Goal: Communication & Community: Share content

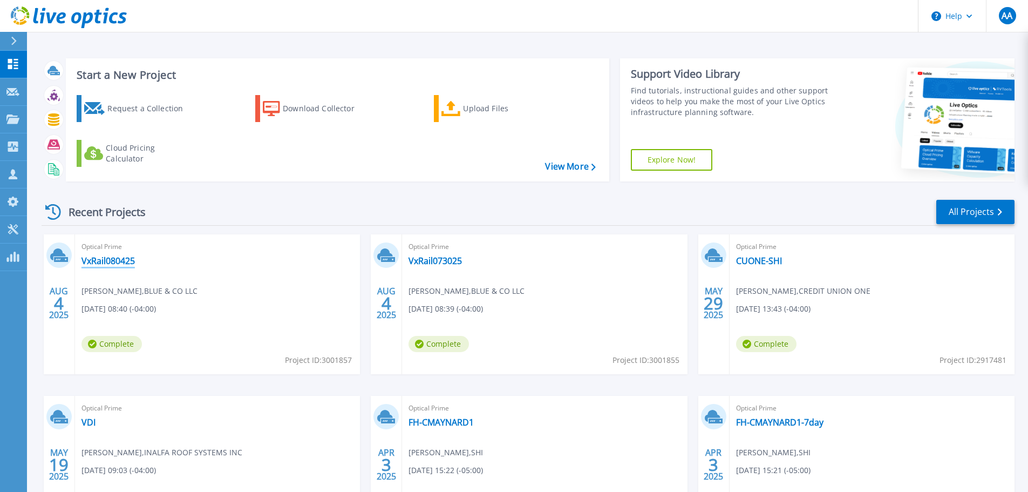
click at [109, 258] on link "VxRail080425" at bounding box center [108, 260] width 53 height 11
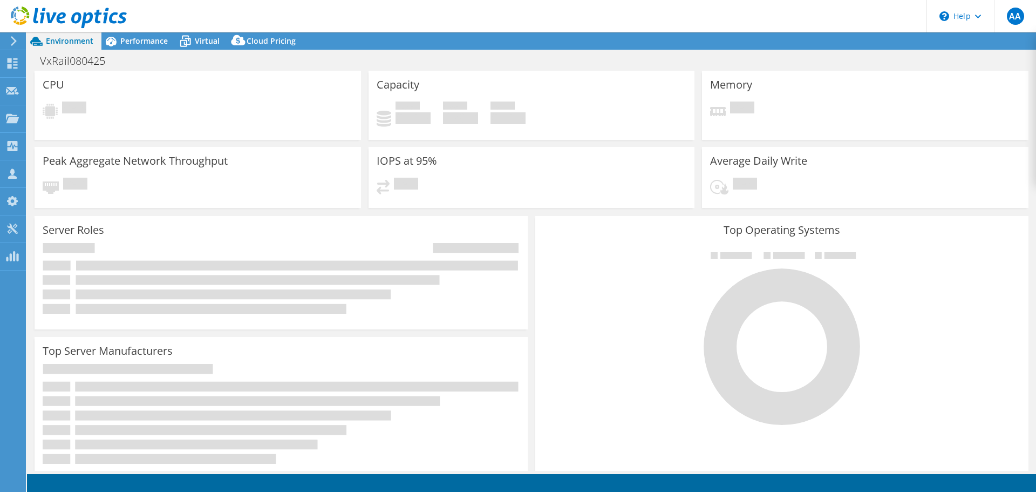
select select "USD"
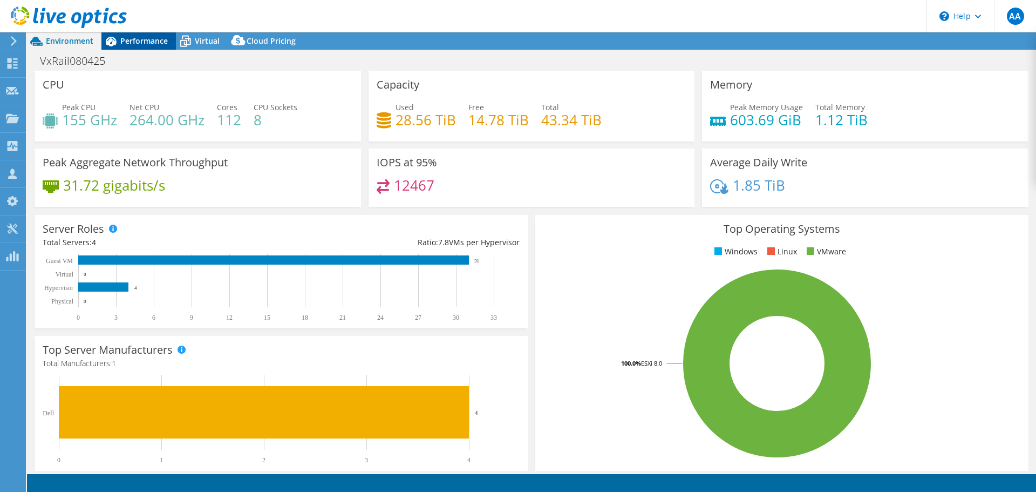
click at [127, 48] on div "Performance" at bounding box center [138, 40] width 74 height 17
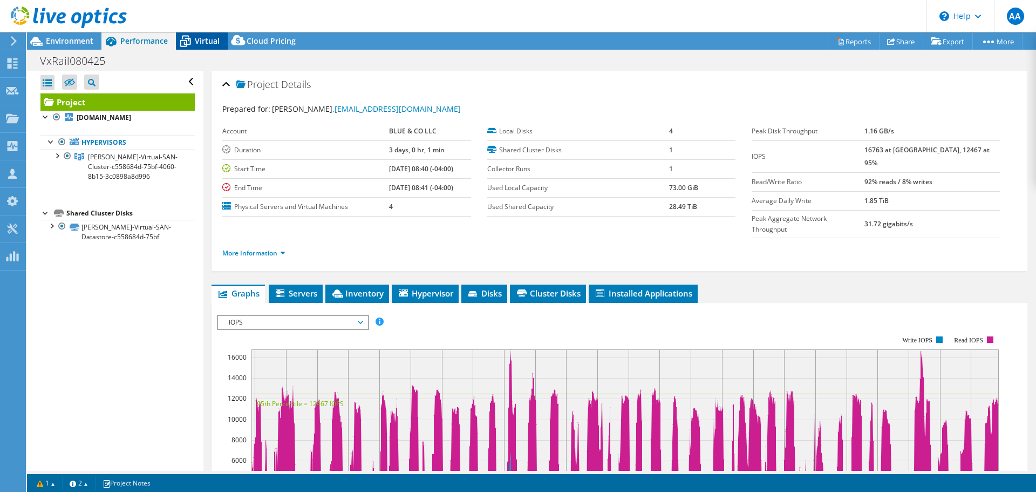
click at [215, 35] on div "Virtual" at bounding box center [202, 40] width 52 height 17
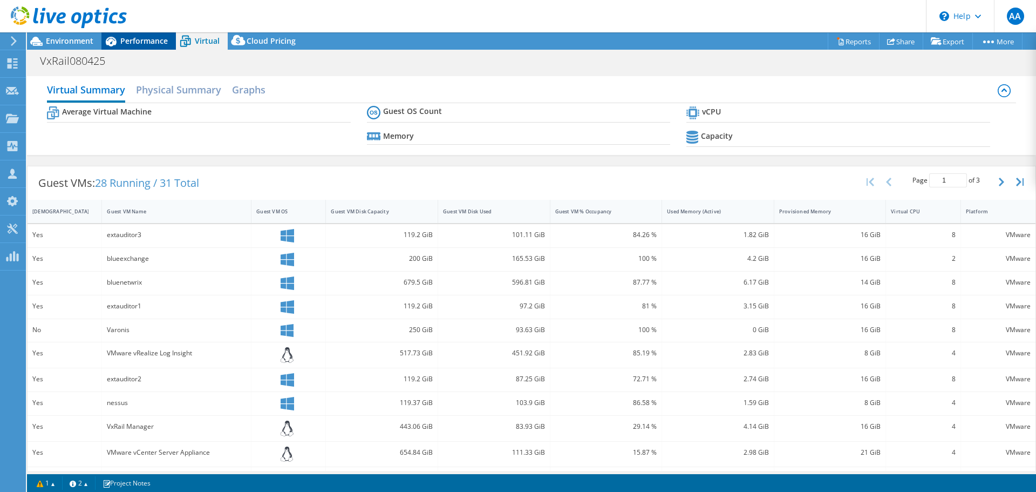
click at [154, 45] on span "Performance" at bounding box center [144, 41] width 48 height 10
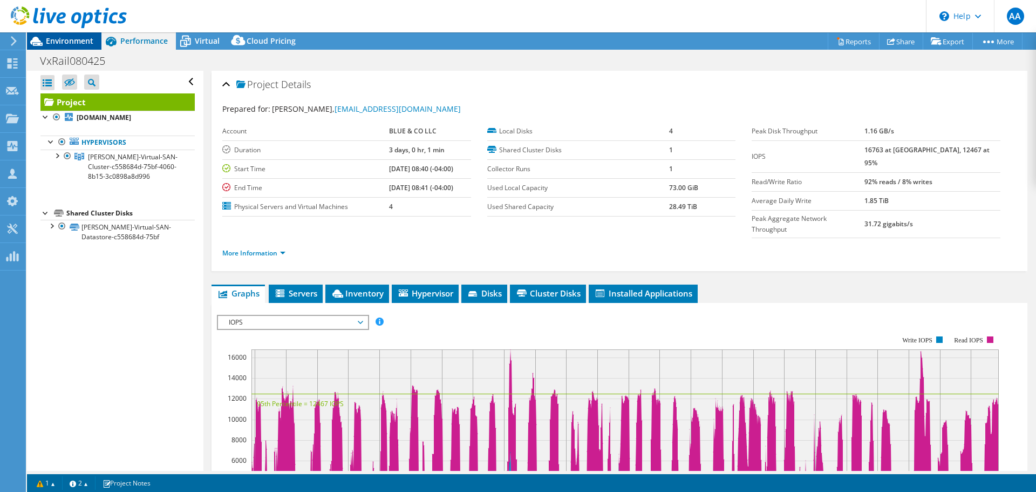
click at [78, 43] on span "Environment" at bounding box center [70, 41] width 48 height 10
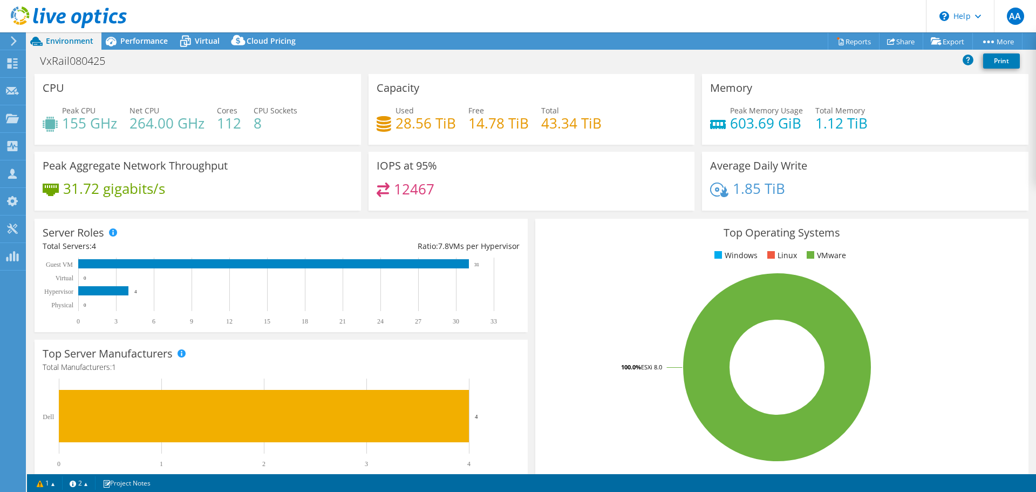
click at [412, 268] on rect at bounding box center [273, 263] width 391 height 9
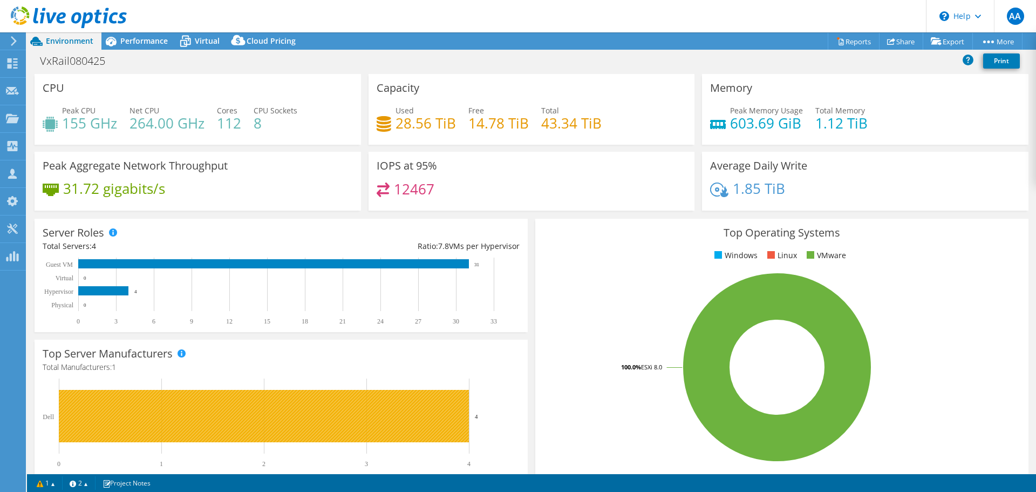
click at [492, 391] on rect at bounding box center [276, 422] width 467 height 89
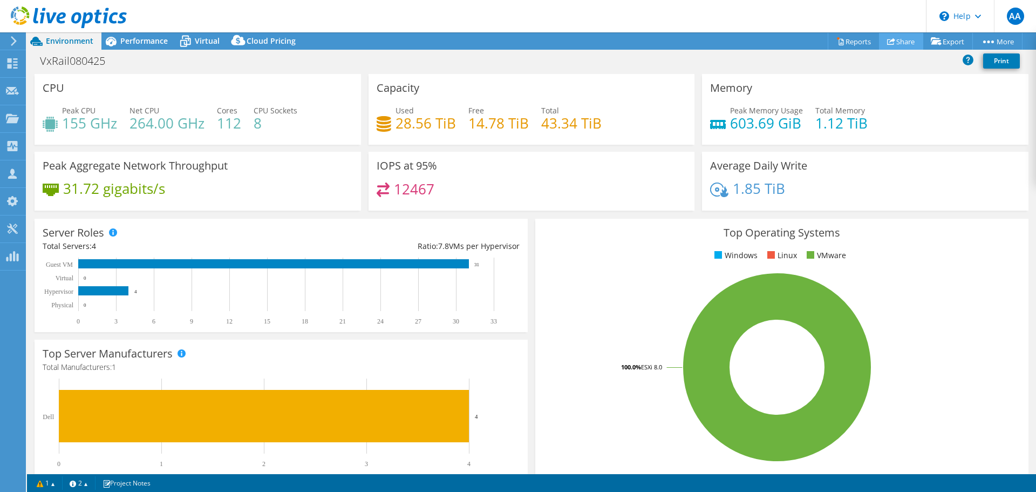
click at [887, 40] on use at bounding box center [891, 41] width 8 height 7
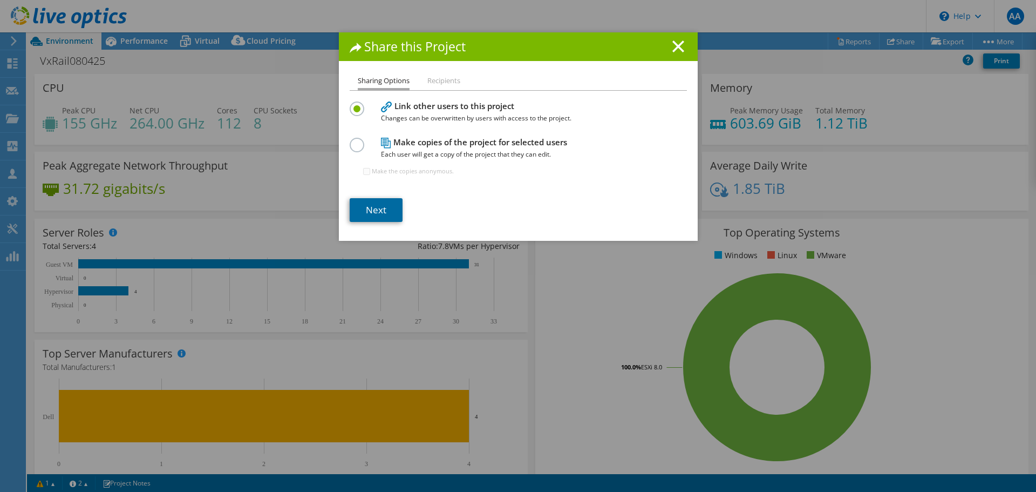
click at [371, 210] on link "Next" at bounding box center [376, 210] width 53 height 24
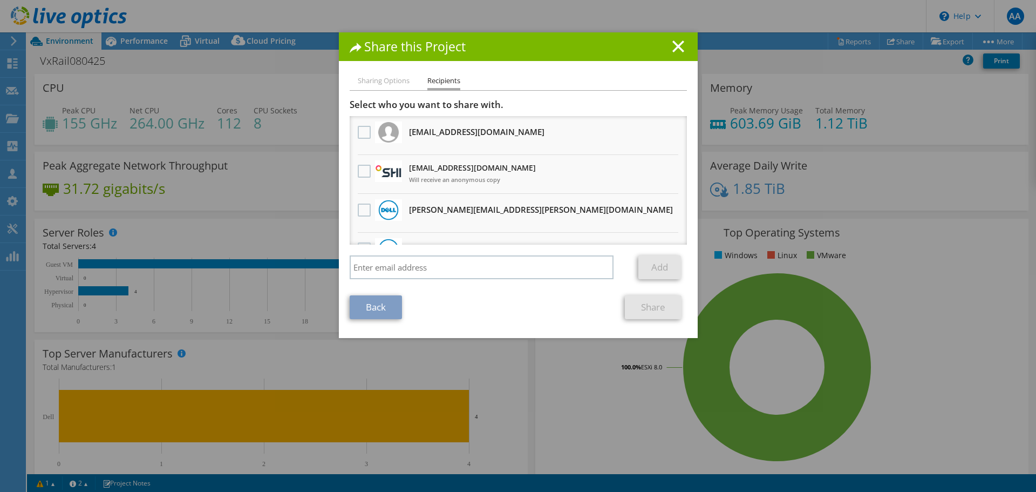
click at [340, 313] on div "Sharing Options Recipients Link other users to this project Changes can be over…" at bounding box center [518, 205] width 359 height 263
drag, startPoint x: 665, startPoint y: 60, endPoint x: 670, endPoint y: 50, distance: 11.3
click at [665, 60] on div "Share this Project" at bounding box center [518, 46] width 359 height 29
click at [673, 50] on line at bounding box center [678, 46] width 11 height 11
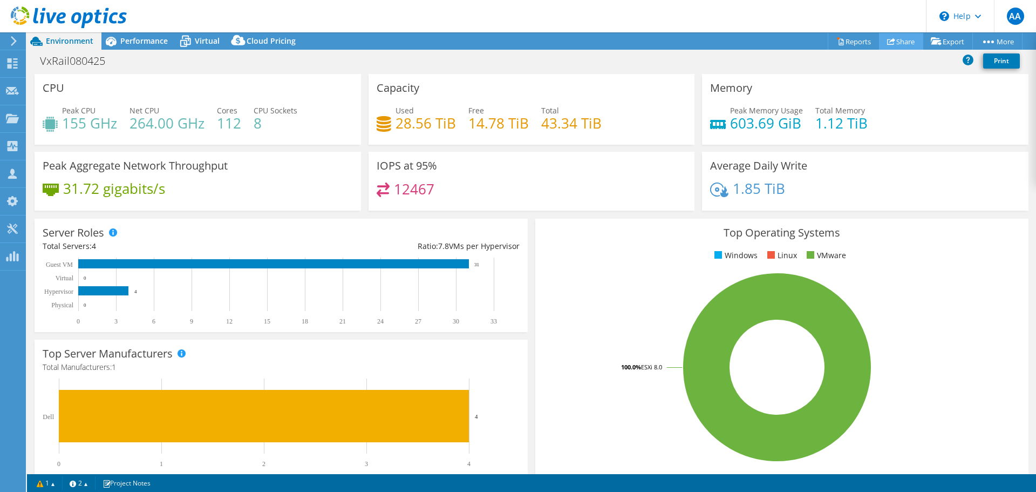
click at [887, 37] on icon at bounding box center [891, 41] width 8 height 8
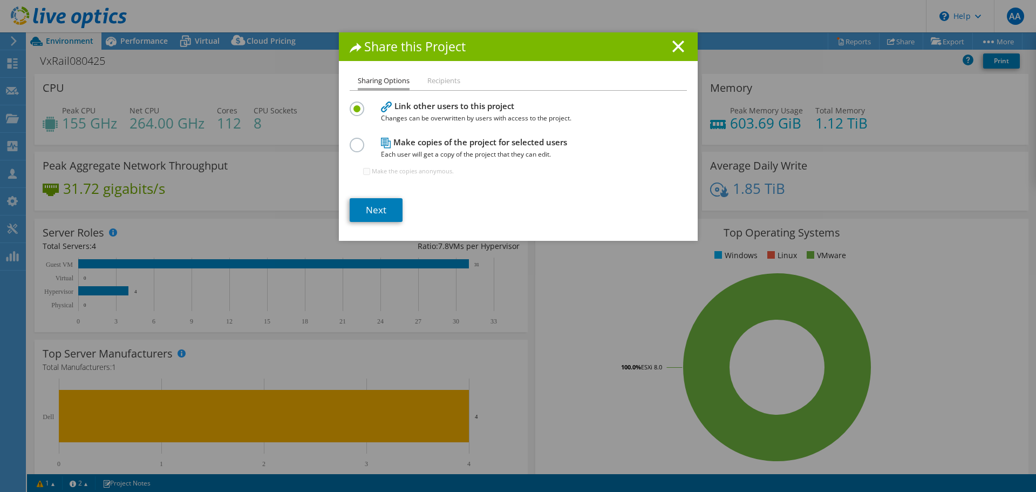
click at [456, 147] on h4 "Make copies of the project for selected users Each user will get a copy of the …" at bounding box center [516, 148] width 270 height 24
click at [360, 146] on div at bounding box center [359, 144] width 19 height 12
click at [355, 140] on label at bounding box center [359, 139] width 19 height 3
click at [0, 0] on input "radio" at bounding box center [0, 0] width 0 height 0
click at [370, 212] on link "Next" at bounding box center [376, 210] width 53 height 24
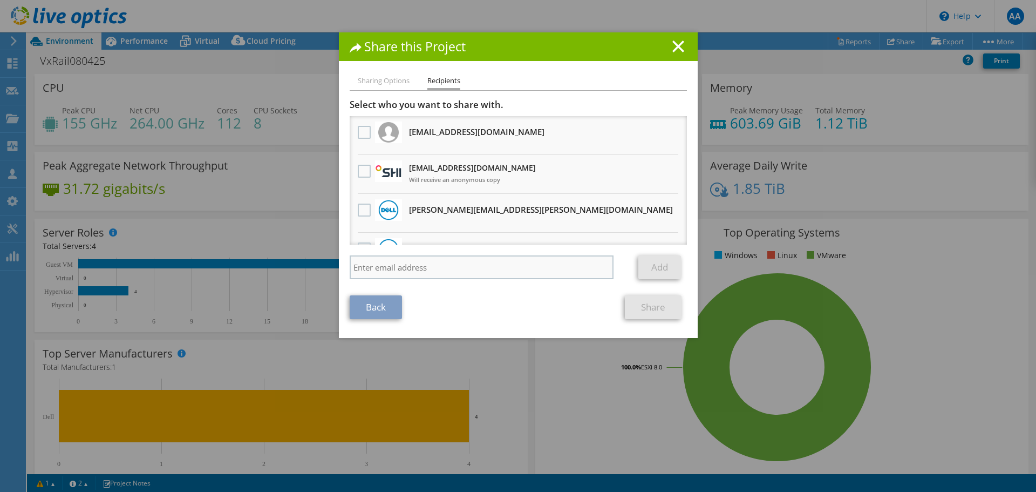
click at [421, 255] on div "Select who you want to share with. All project copies will be anonymous. [EMAIL…" at bounding box center [518, 192] width 337 height 186
click at [420, 266] on input "search" at bounding box center [482, 267] width 264 height 24
paste input "[EMAIL_ADDRESS][DOMAIN_NAME]"
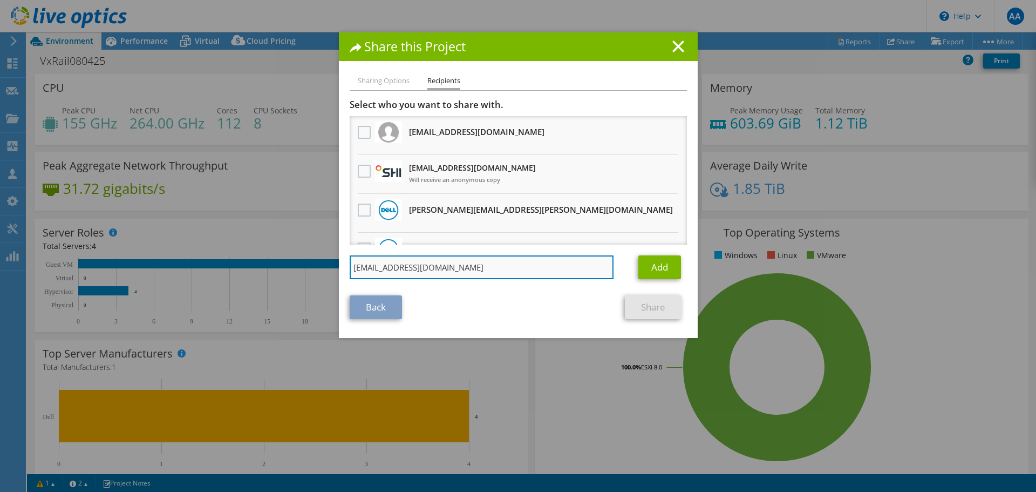
click at [444, 270] on input "[EMAIL_ADDRESS][DOMAIN_NAME]" at bounding box center [482, 267] width 264 height 24
paste input "[EMAIL_ADDRESS][DOMAIN_NAME]"
type input "[EMAIL_ADDRESS][DOMAIN_NAME]"
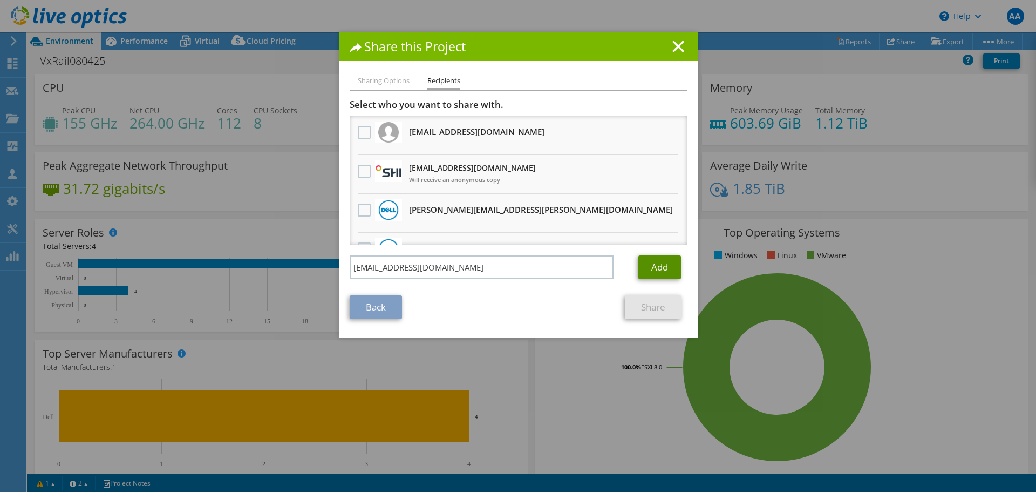
click at [644, 260] on link "Add" at bounding box center [660, 267] width 43 height 24
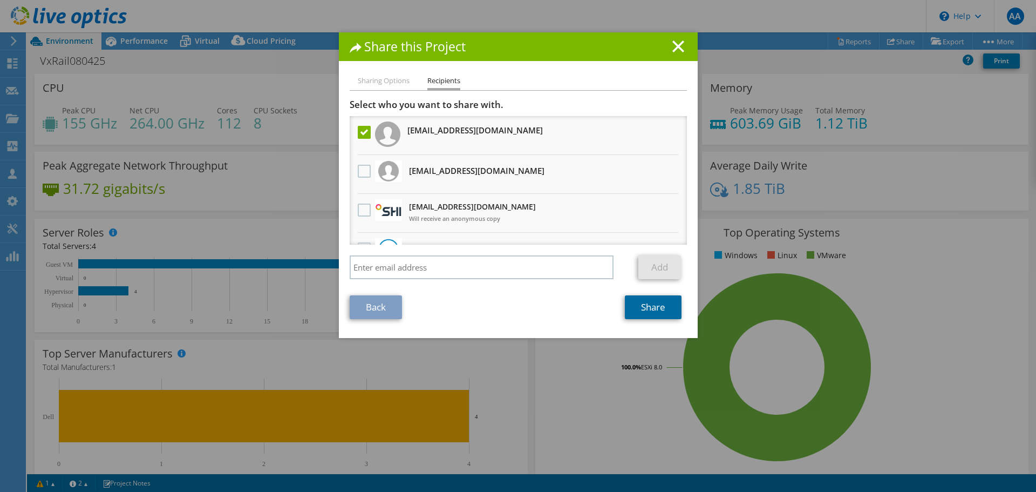
click at [633, 312] on link "Share" at bounding box center [653, 307] width 57 height 24
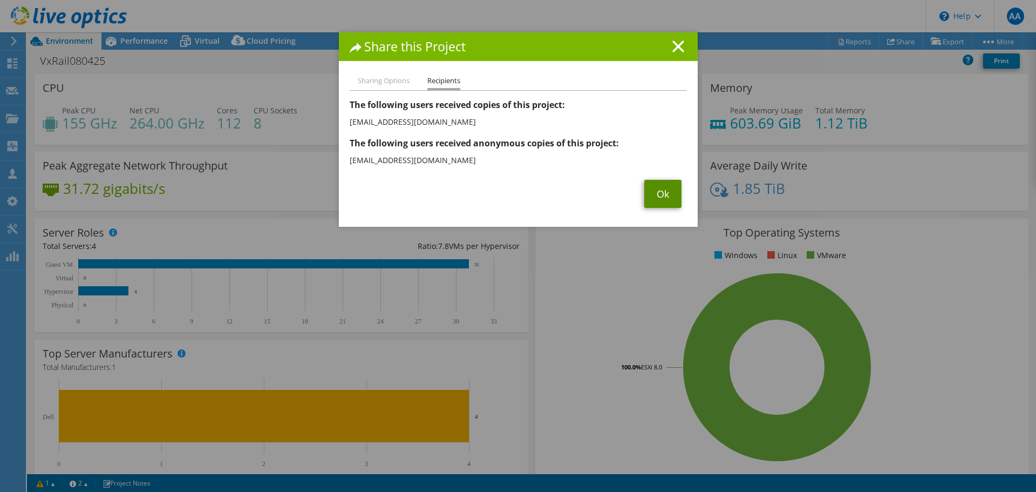
click at [659, 200] on link "Ok" at bounding box center [663, 194] width 37 height 28
